Goal: Task Accomplishment & Management: Use online tool/utility

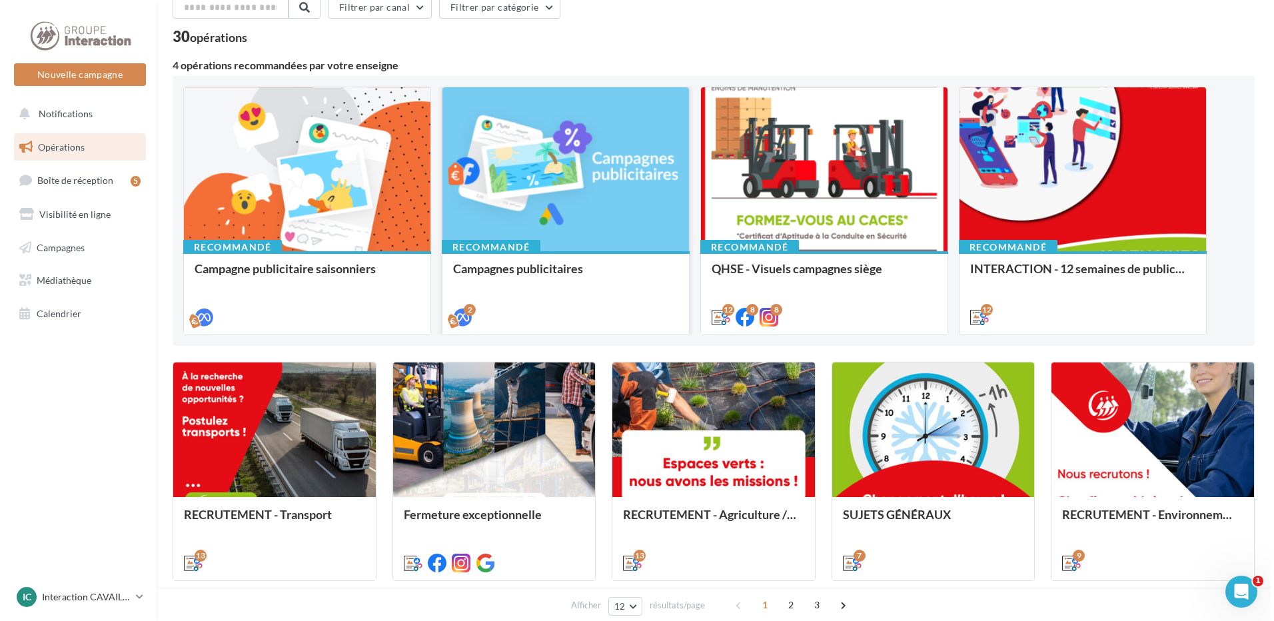
scroll to position [200, 0]
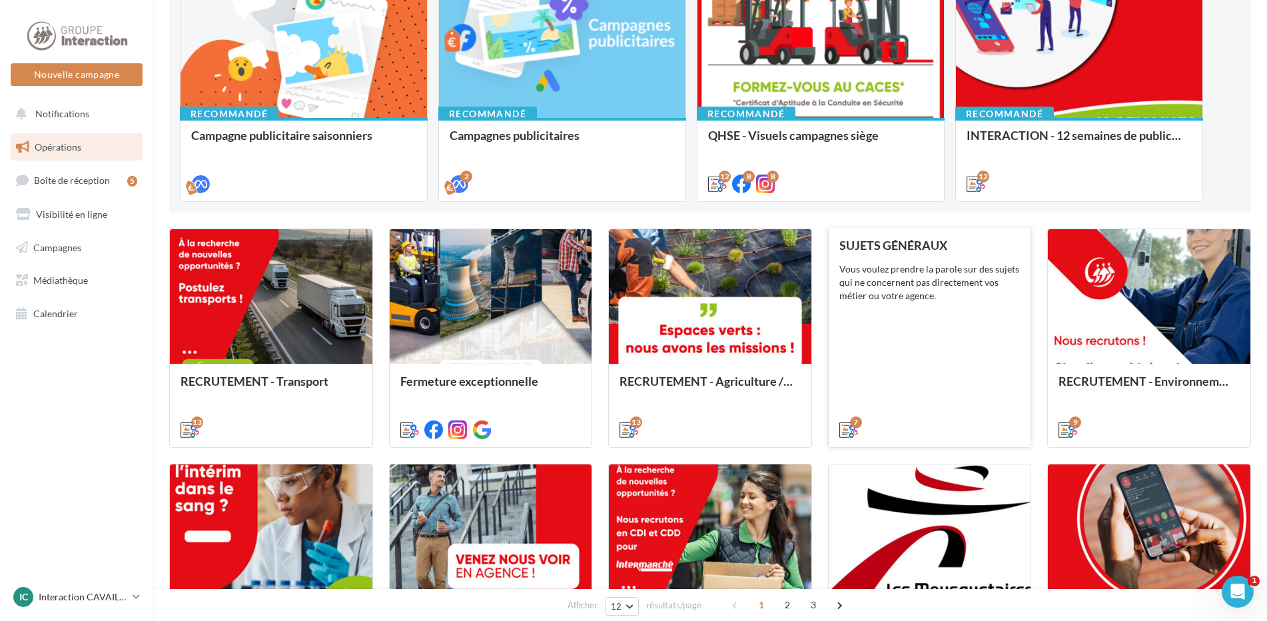
click at [950, 352] on div "SUJETS GÉNÉRAUX Vous voulez prendre la parole sur des sujets qui ne concernent …" at bounding box center [930, 337] width 181 height 197
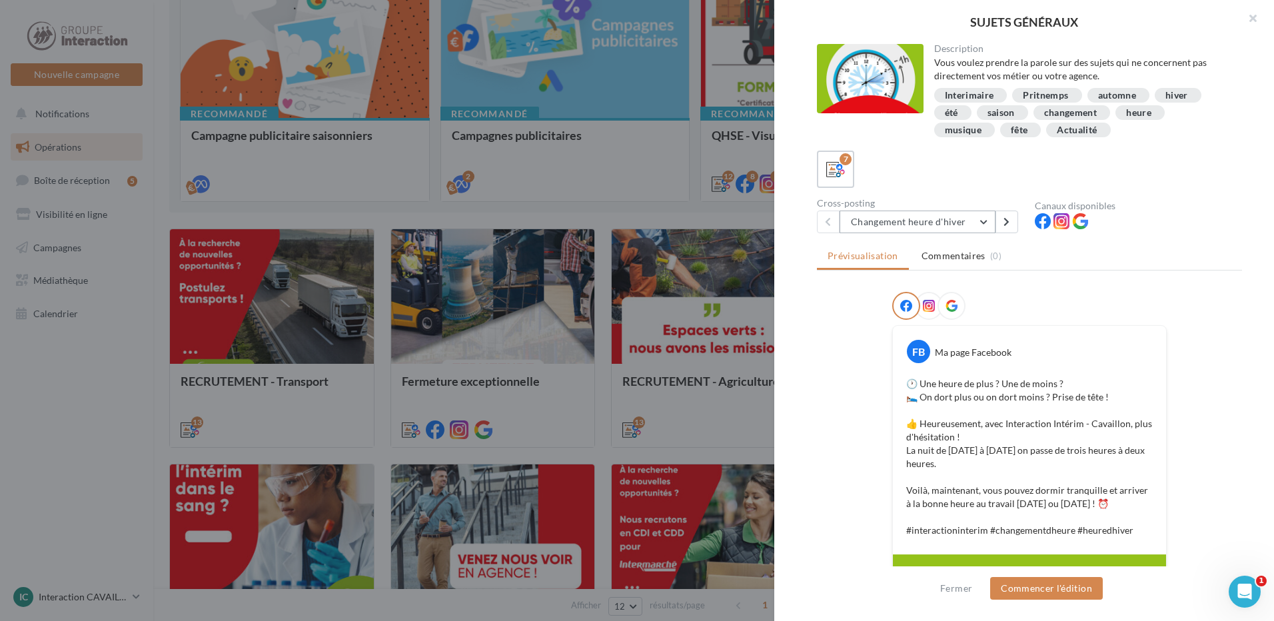
click at [954, 228] on button "Changement heure d'hiver" at bounding box center [918, 222] width 156 height 23
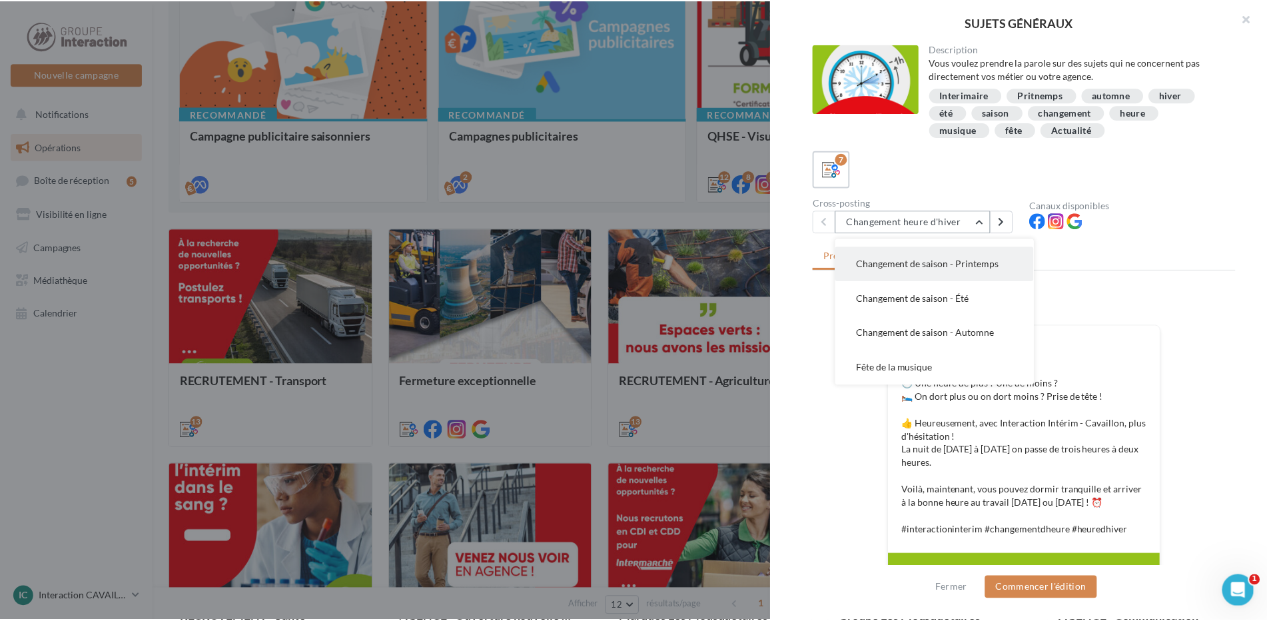
scroll to position [67, 0]
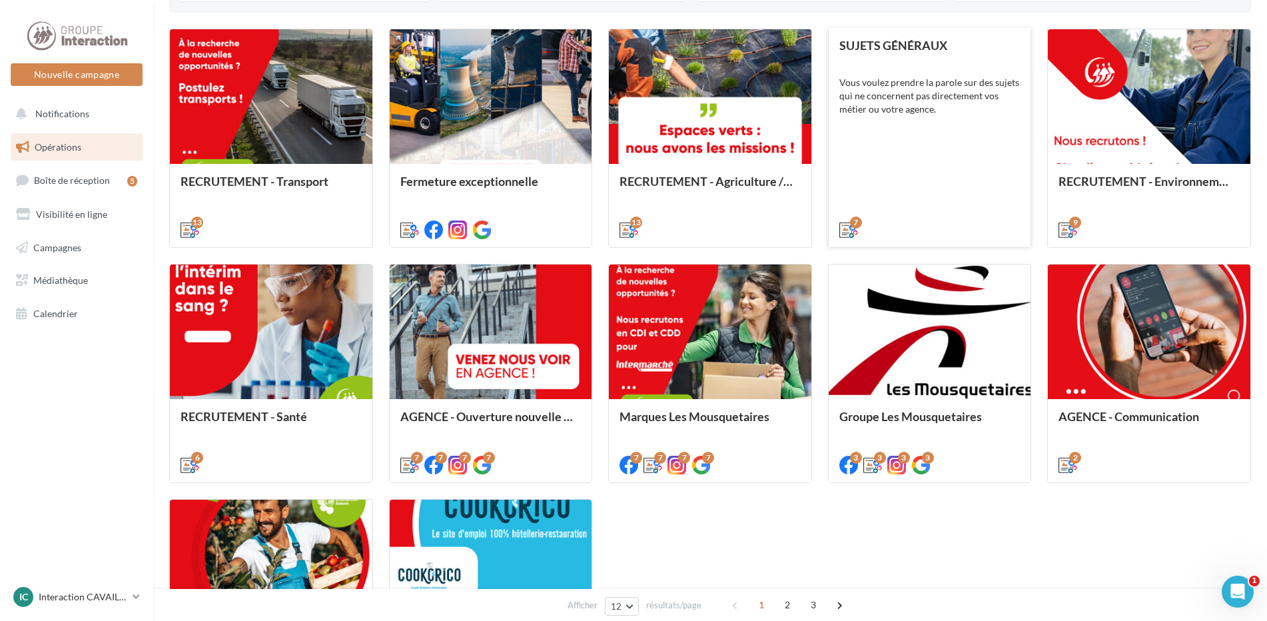
scroll to position [466, 0]
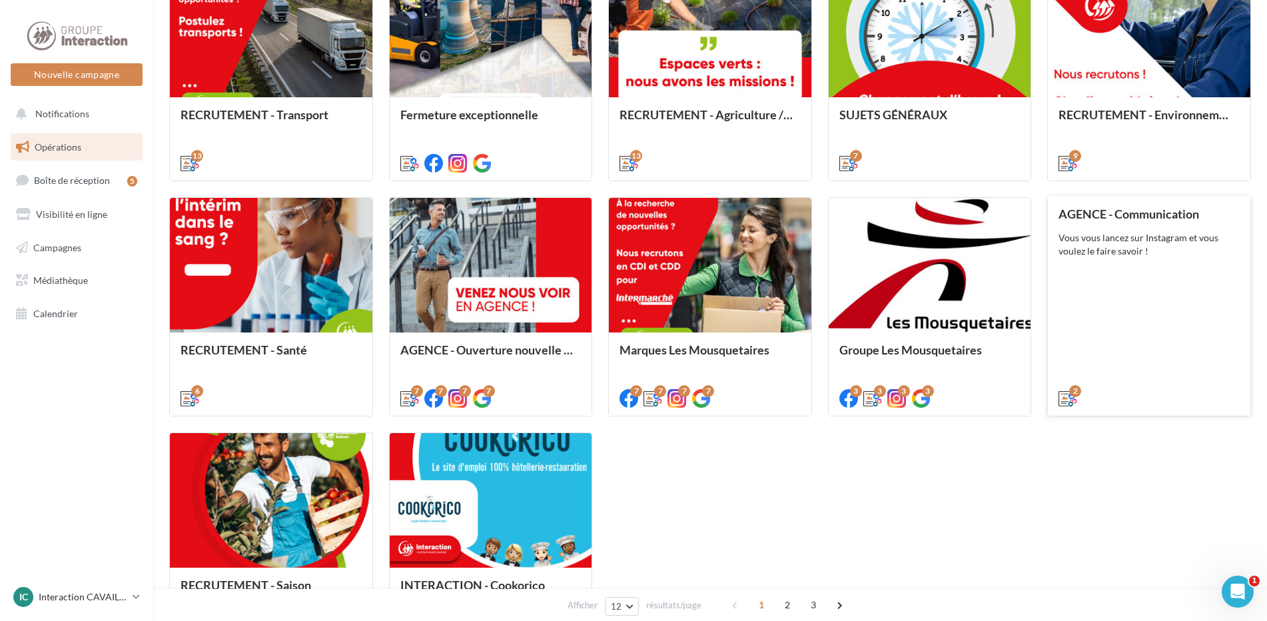
click at [1167, 269] on div "AGENCE - Communication Vous vous lancez sur Instagram et vous voulez le faire s…" at bounding box center [1149, 305] width 181 height 197
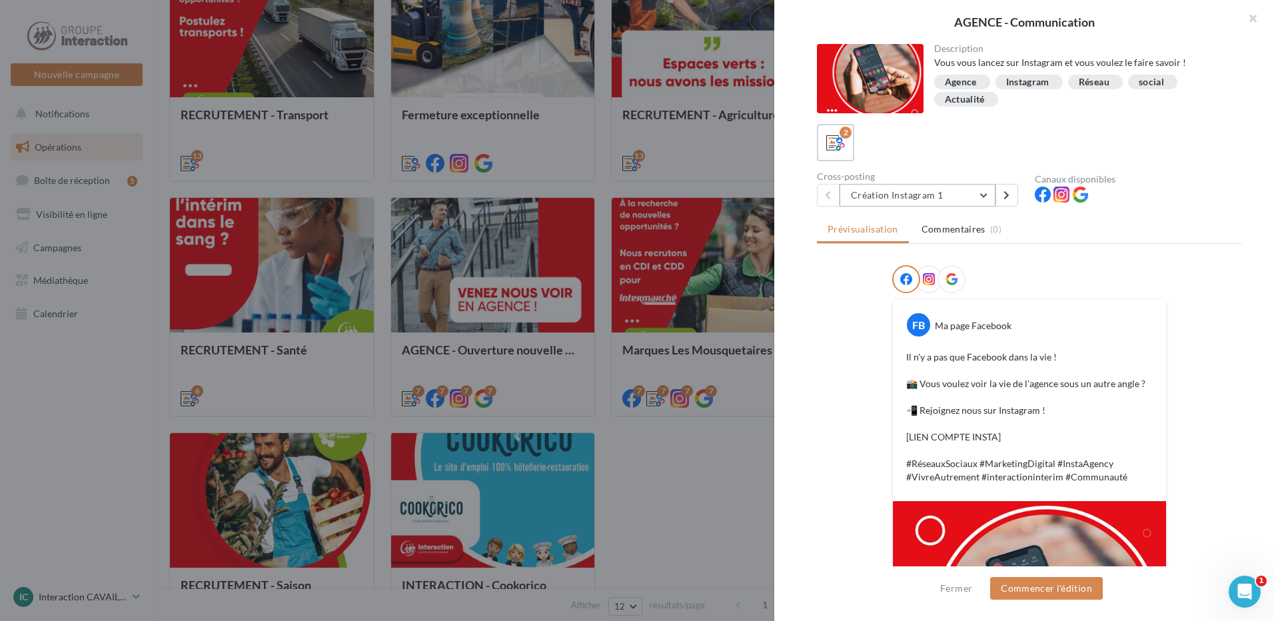
click at [924, 196] on button "Création Instagram 1" at bounding box center [918, 195] width 156 height 23
click at [842, 456] on div "FB Ma page Facebook Il n'y a pas que Facebook dans la vie ! 📸 Vous voulez voir …" at bounding box center [1029, 528] width 425 height 527
click at [1242, 23] on button "button" at bounding box center [1247, 20] width 53 height 40
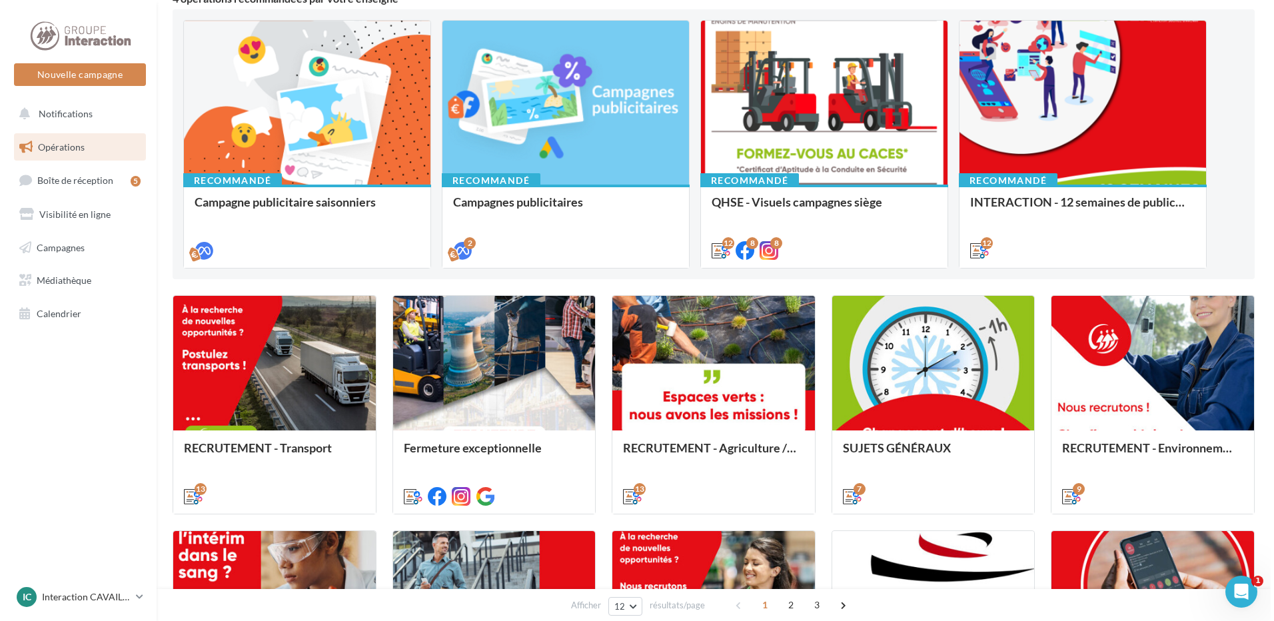
scroll to position [67, 0]
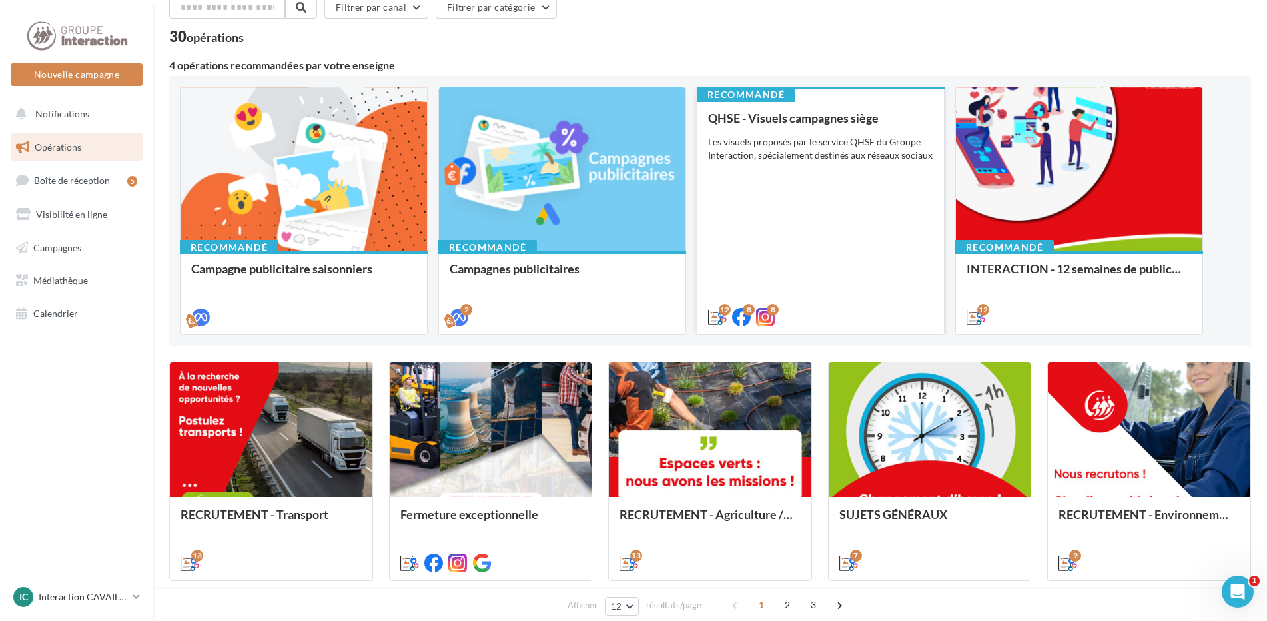
click at [866, 205] on div "QHSE - Visuels campagnes siège Les visuels proposés par le service QHSE du Grou…" at bounding box center [820, 216] width 225 height 211
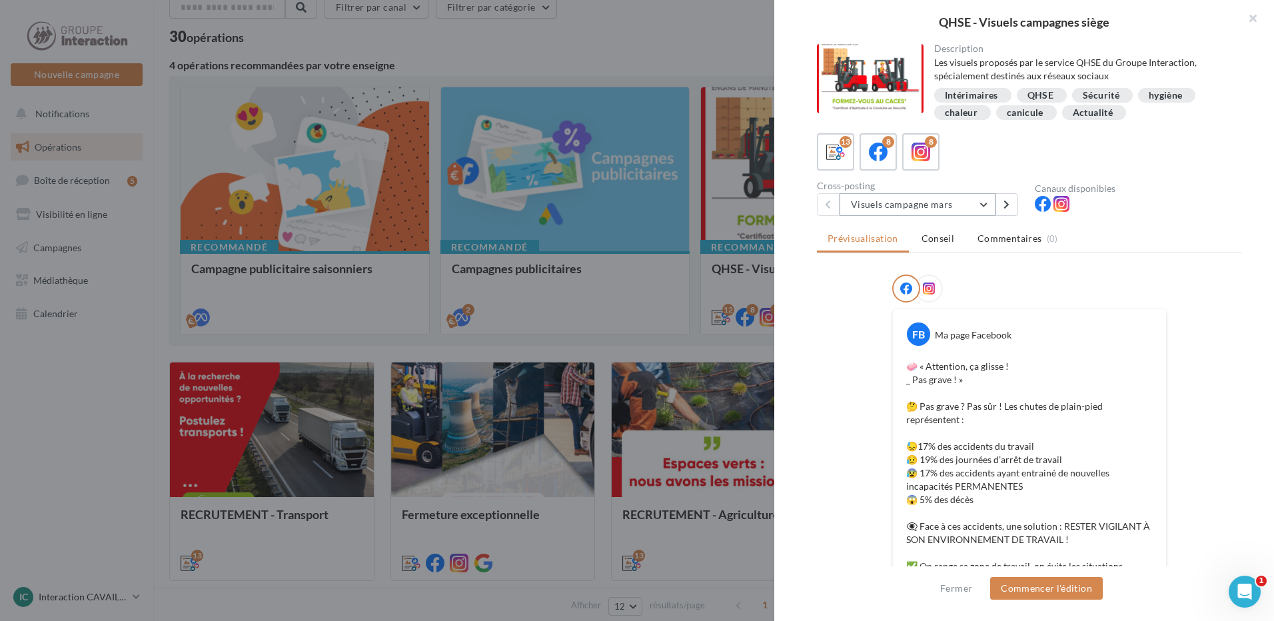
click at [958, 202] on button "Visuels campagne mars" at bounding box center [918, 204] width 156 height 23
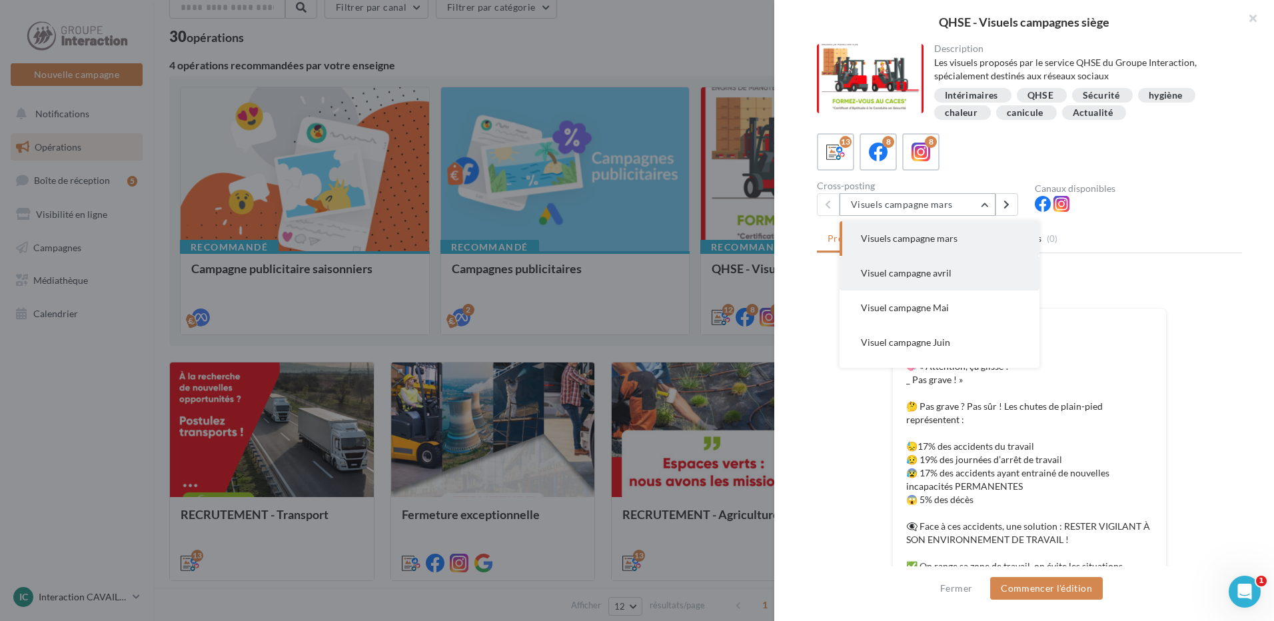
scroll to position [133, 0]
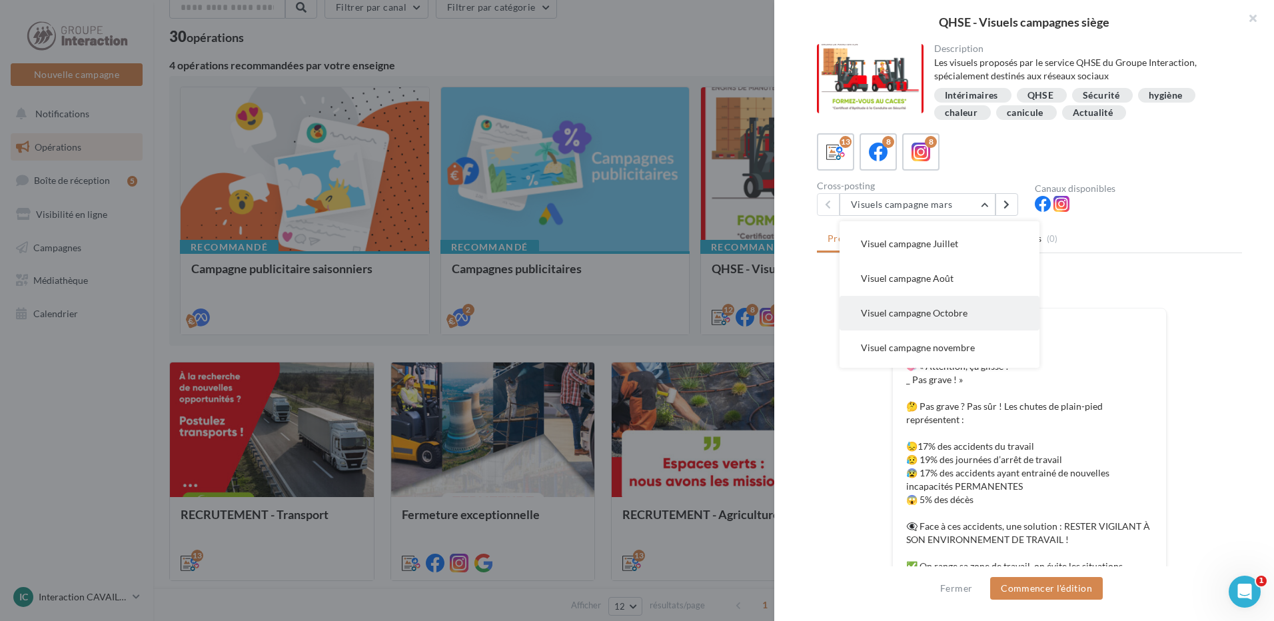
click at [971, 305] on button "Visuel campagne Octobre" at bounding box center [940, 313] width 200 height 35
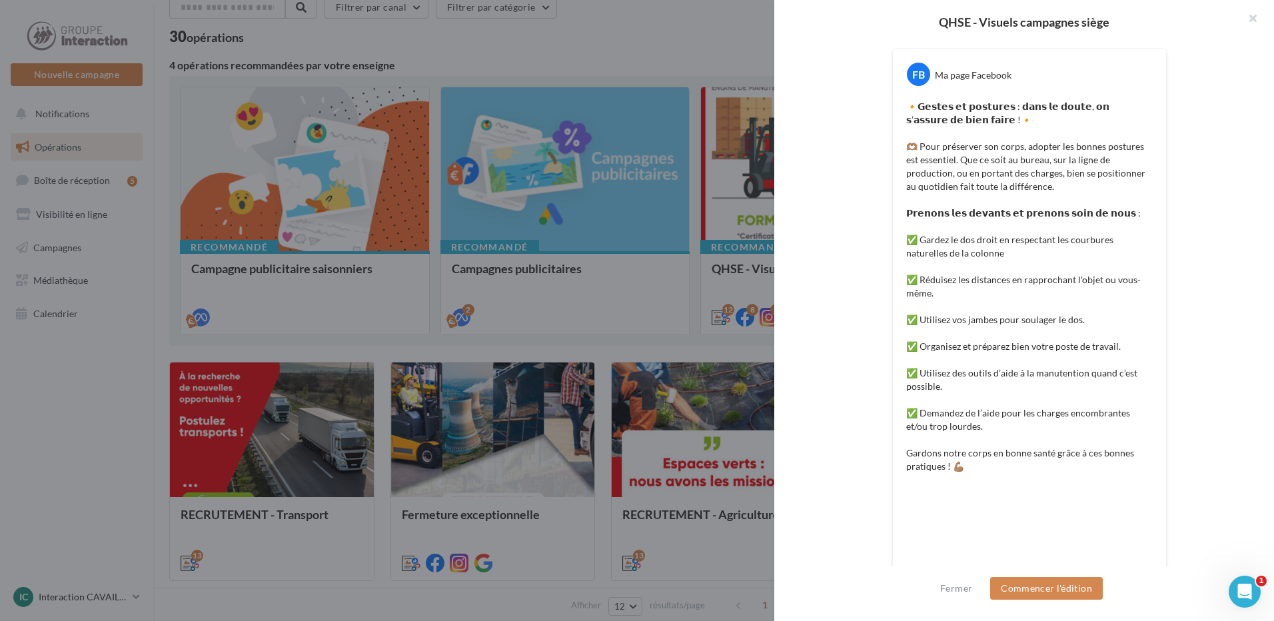
scroll to position [327, 0]
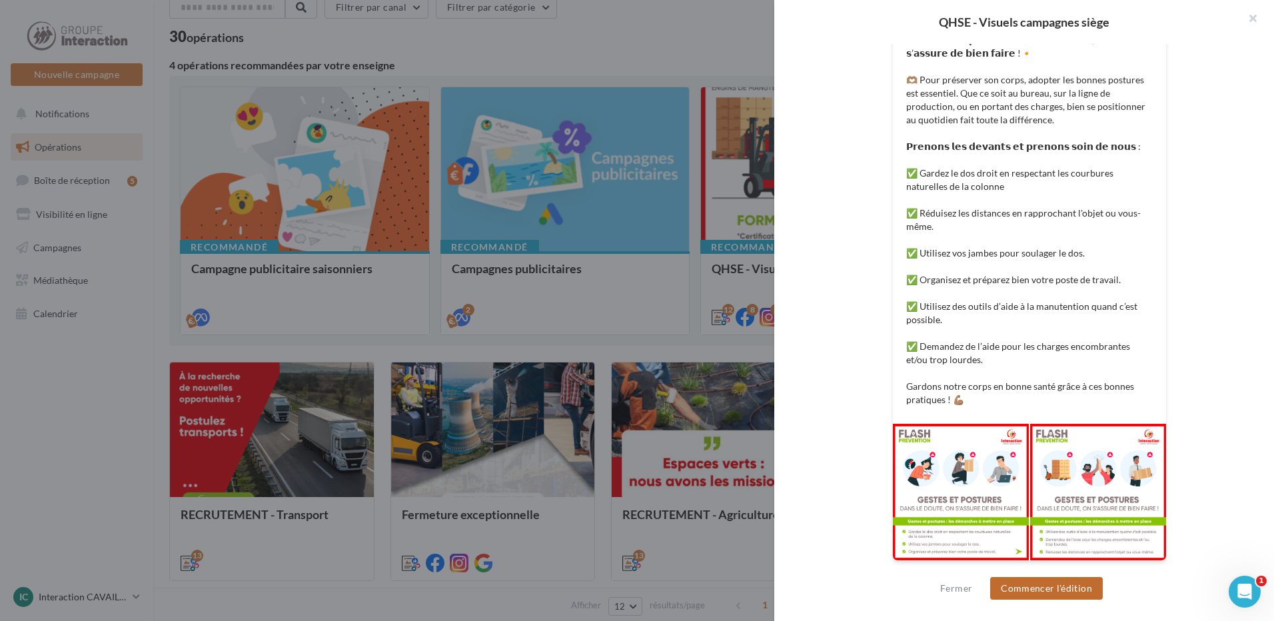
click at [1063, 596] on button "Commencer l'édition" at bounding box center [1046, 588] width 113 height 23
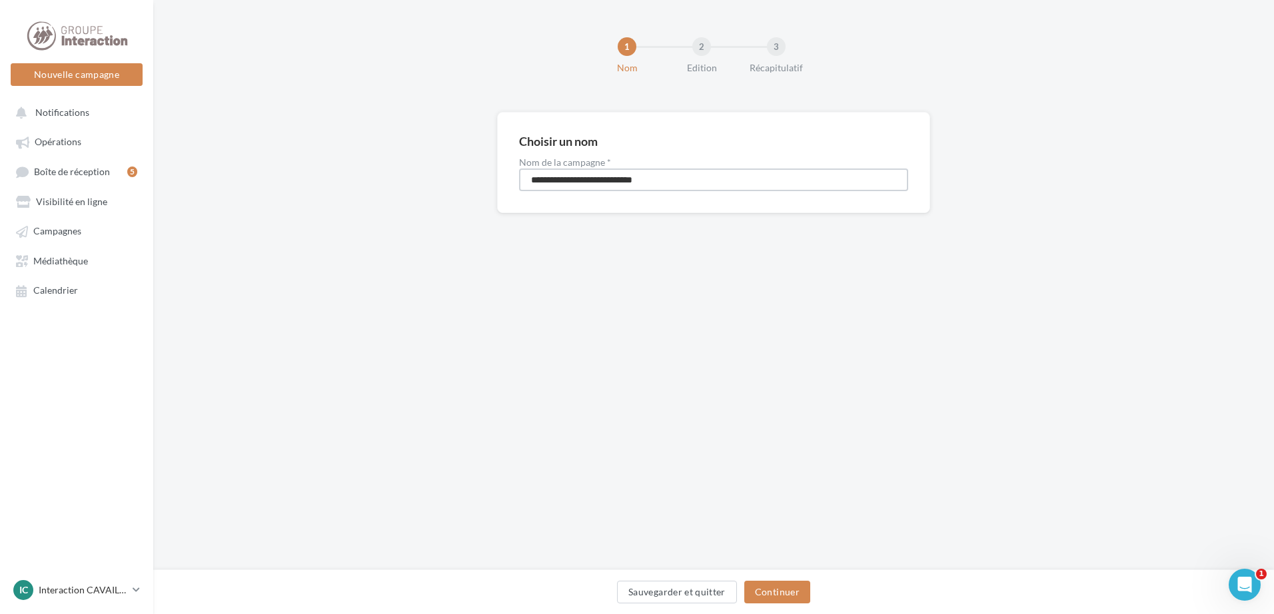
drag, startPoint x: 692, startPoint y: 179, endPoint x: 255, endPoint y: 211, distance: 438.3
click at [255, 211] on div "**********" at bounding box center [713, 184] width 1121 height 144
type input "**********"
click at [772, 598] on button "Continuer" at bounding box center [777, 592] width 66 height 23
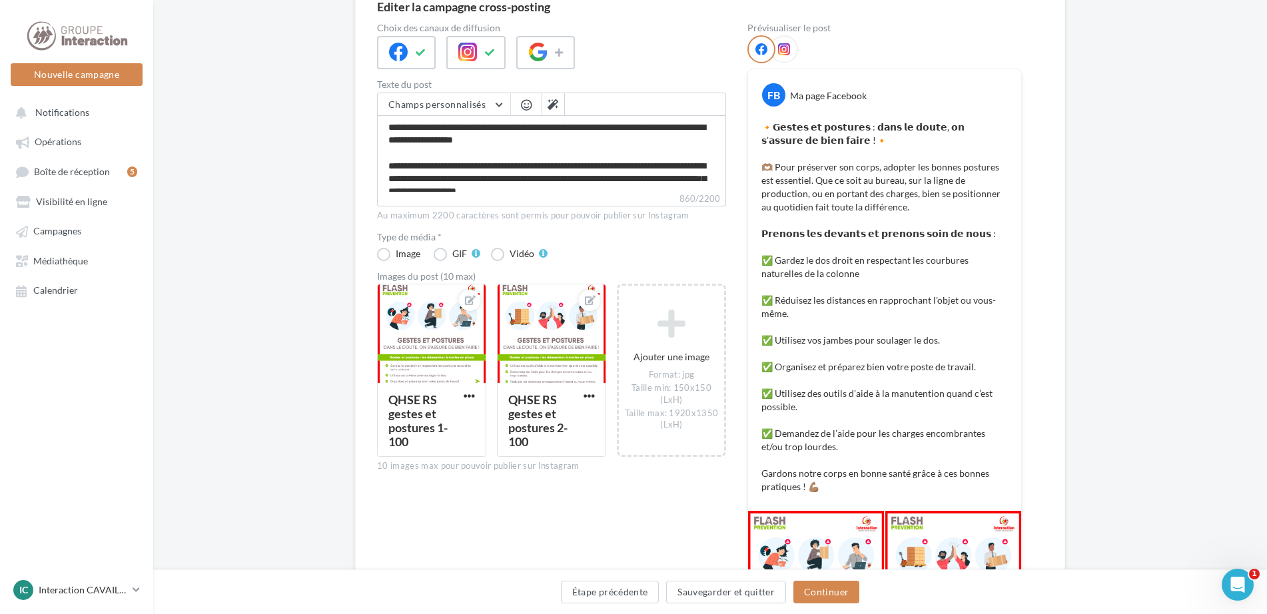
scroll to position [296, 0]
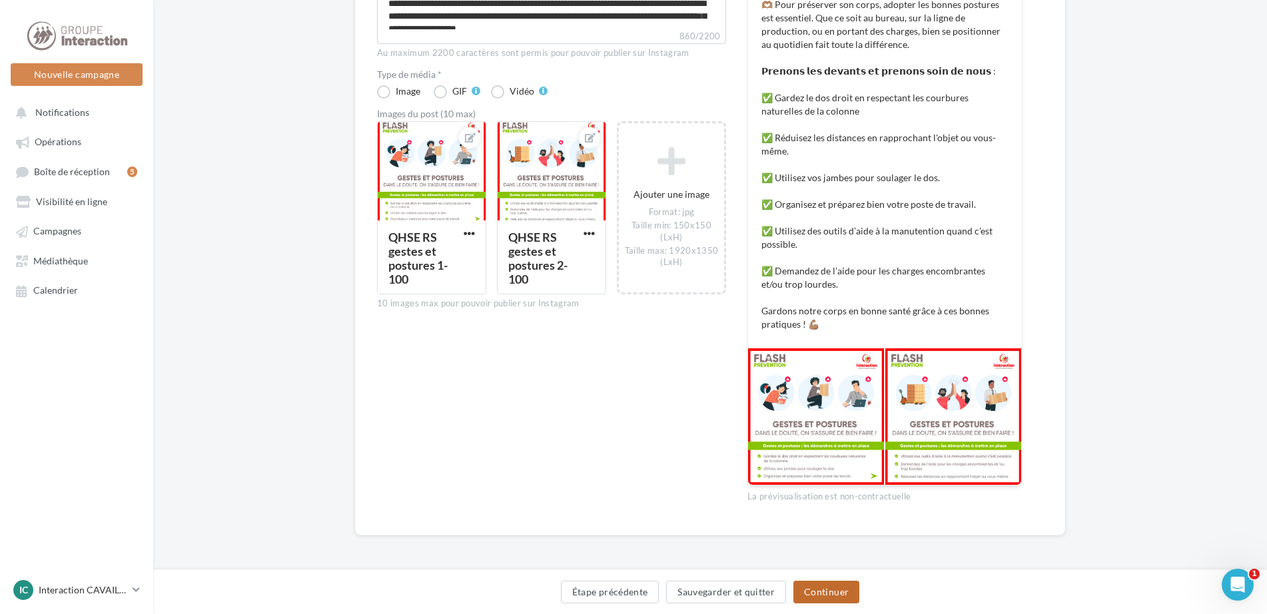
click at [838, 590] on button "Continuer" at bounding box center [827, 592] width 66 height 23
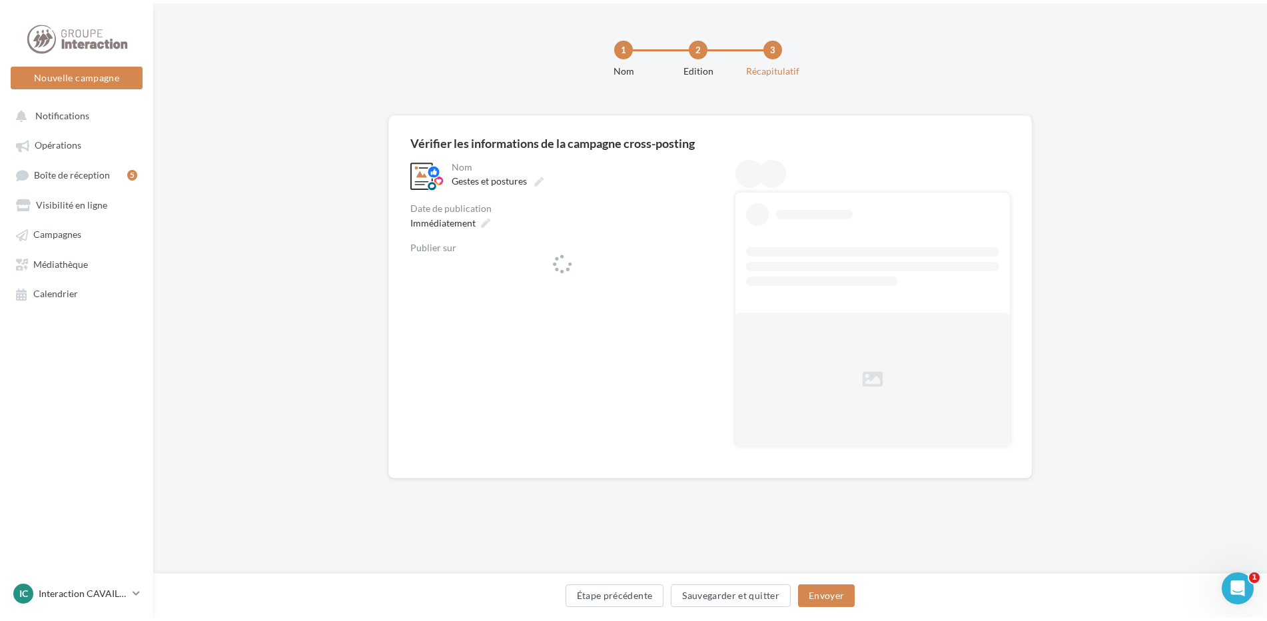
scroll to position [0, 0]
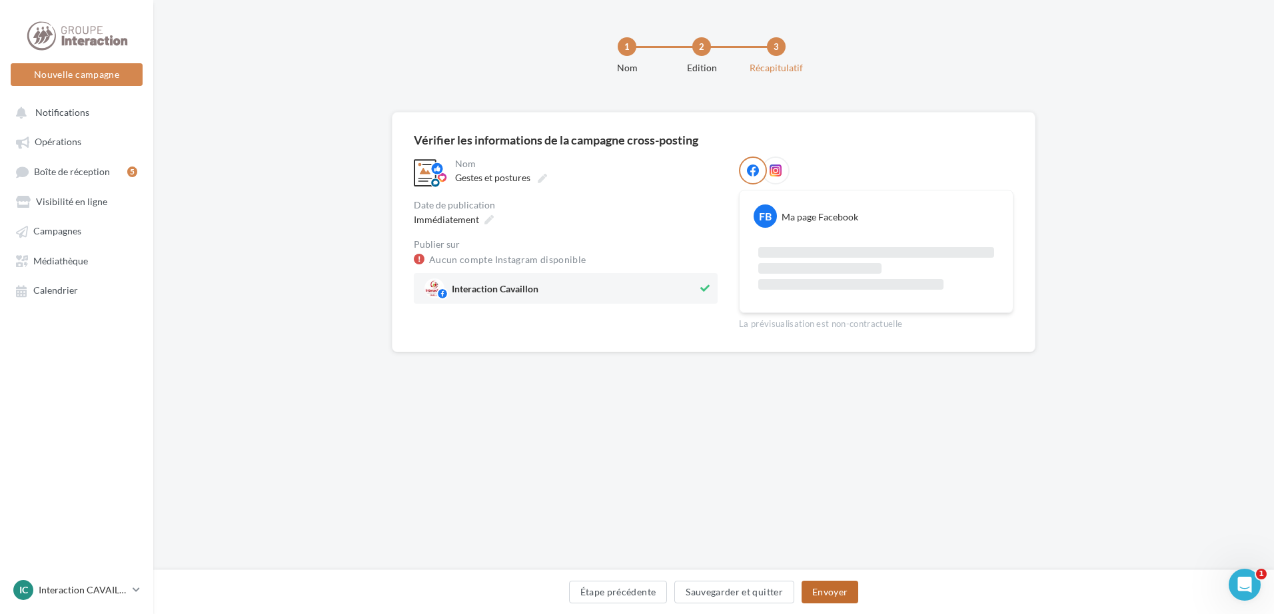
click at [838, 590] on button "Envoyer" at bounding box center [830, 592] width 57 height 23
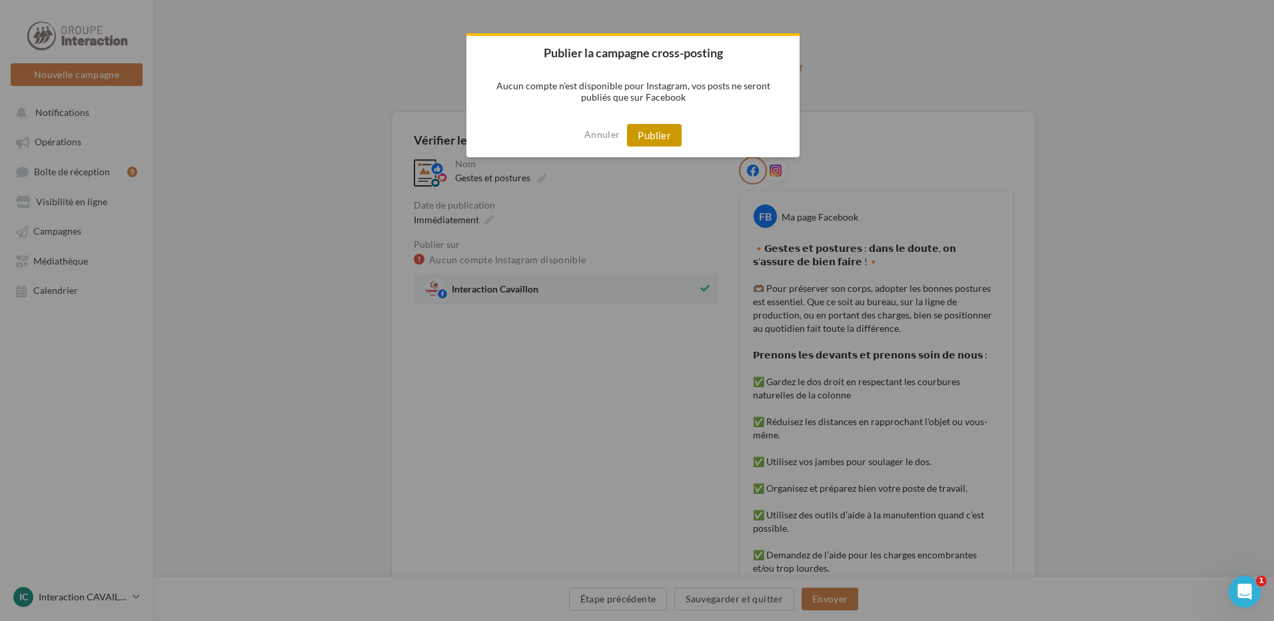
click at [664, 132] on button "Publier" at bounding box center [654, 135] width 55 height 23
